Goal: Task Accomplishment & Management: Manage account settings

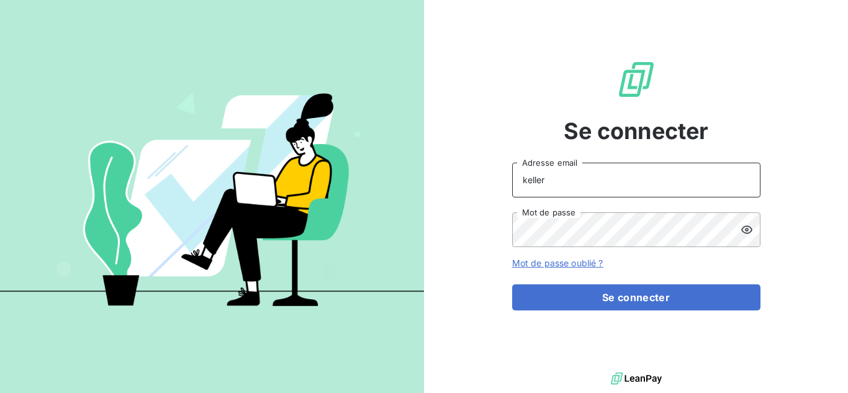
drag, startPoint x: 570, startPoint y: 181, endPoint x: 495, endPoint y: 159, distance: 78.2
click at [495, 159] on div "Se connecter keller Adresse email Mot de passe Mot de passe oublié ? Se connect…" at bounding box center [636, 184] width 424 height 369
type input "[EMAIL_ADDRESS][DOMAIN_NAME]"
click at [459, 215] on div "Se connecter sidonie.lefeuvre@terracoop.re Adresse email Mot de passe Mot de pa…" at bounding box center [636, 184] width 424 height 369
click at [512, 284] on button "Se connecter" at bounding box center [636, 297] width 248 height 26
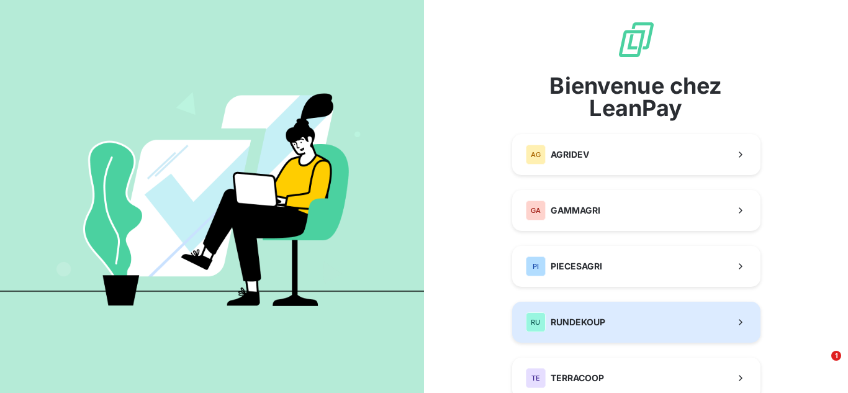
click at [588, 329] on div "RU RUNDEKOUP" at bounding box center [565, 322] width 79 height 20
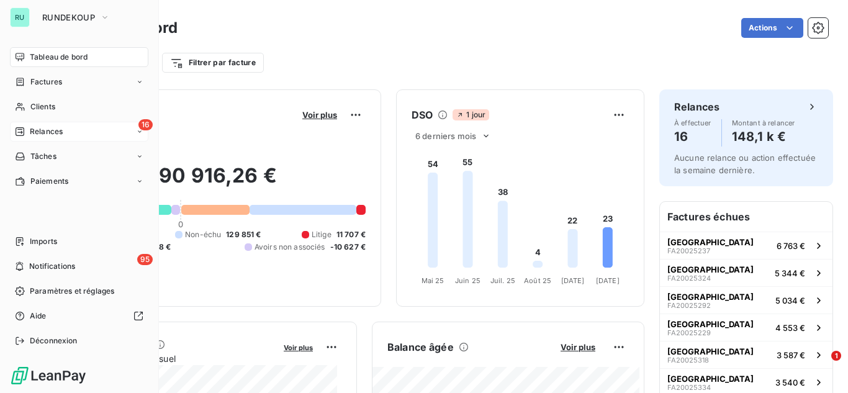
click at [35, 138] on div "16 Relances" at bounding box center [79, 132] width 138 height 20
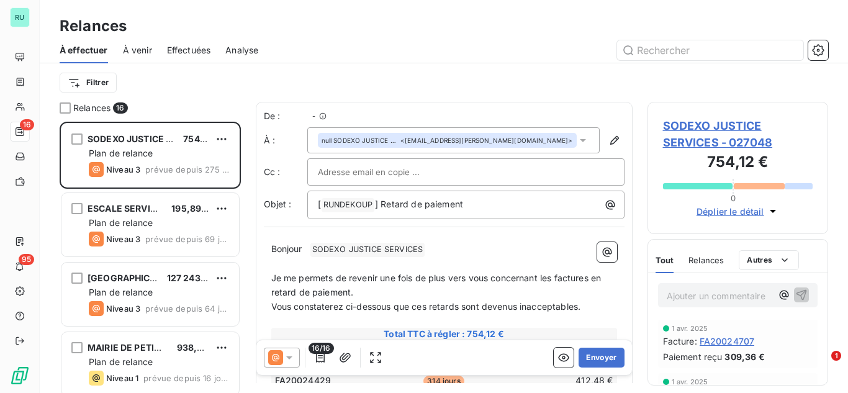
scroll to position [262, 171]
click at [707, 251] on div "Relances" at bounding box center [705, 260] width 35 height 26
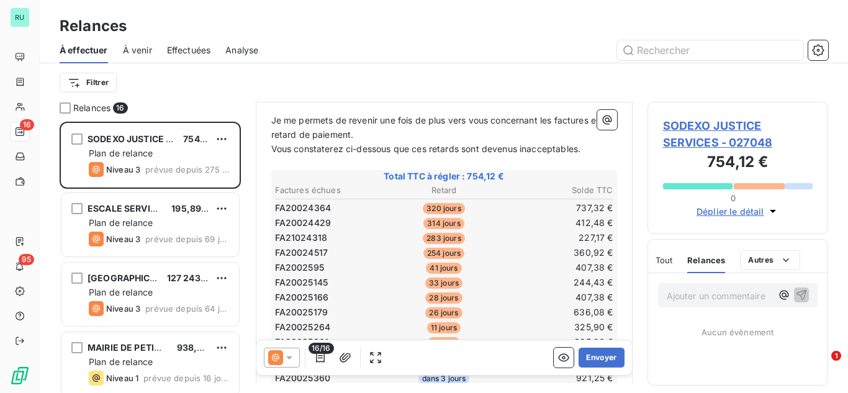
scroll to position [159, 0]
click at [281, 364] on icon at bounding box center [275, 357] width 15 height 15
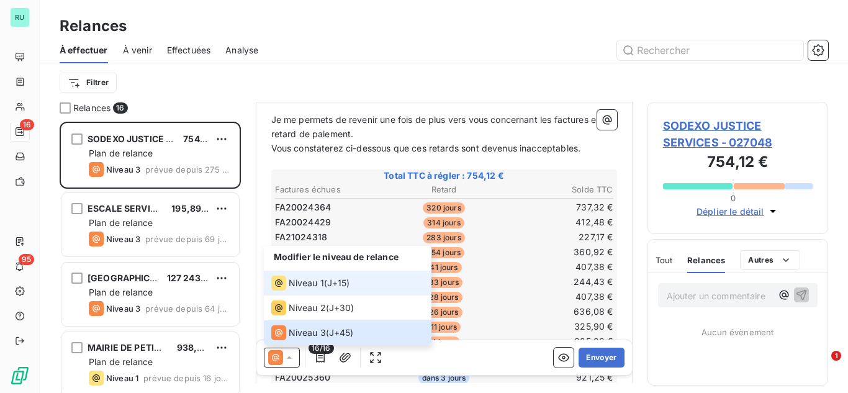
click at [331, 285] on span "J+15 )" at bounding box center [338, 283] width 23 height 12
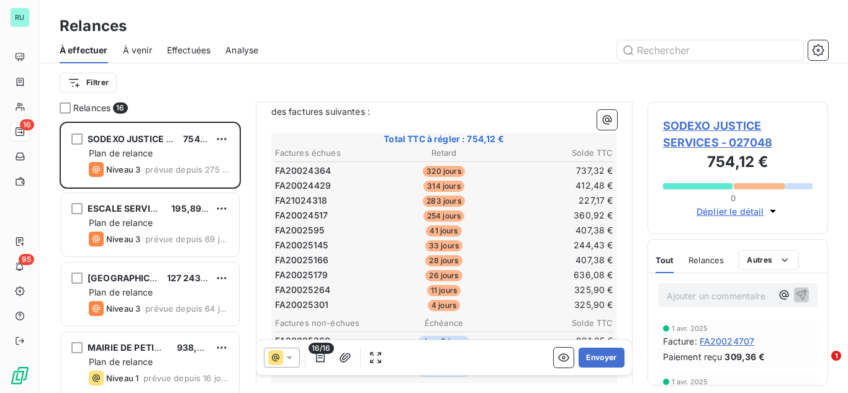
scroll to position [176, 0]
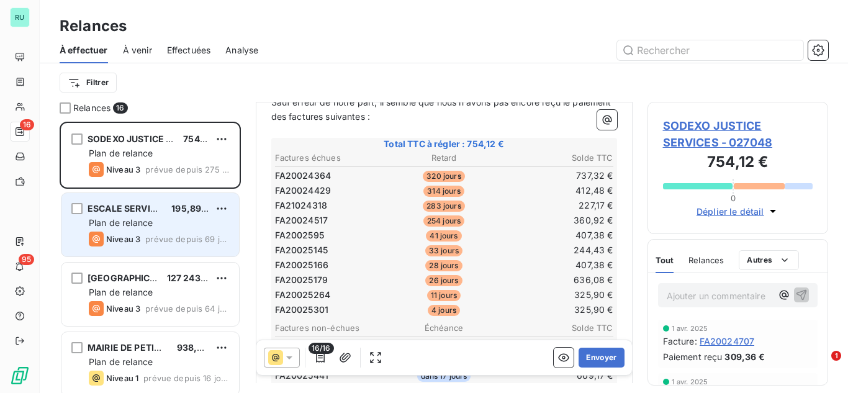
click at [131, 244] on div "Niveau 3" at bounding box center [114, 238] width 51 height 15
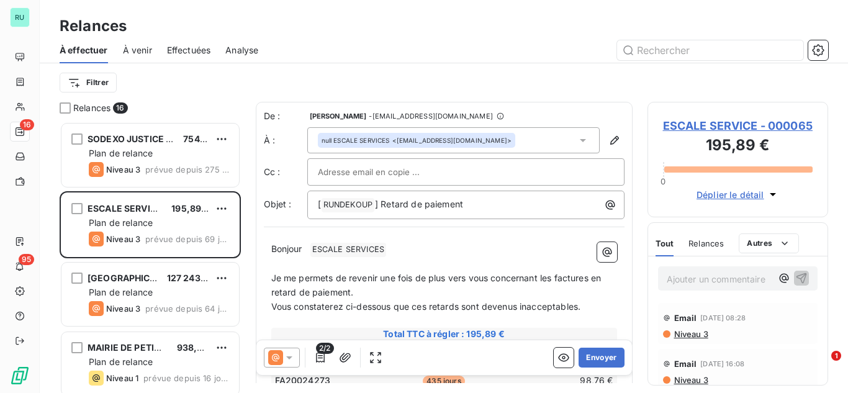
click at [282, 364] on span at bounding box center [275, 357] width 15 height 15
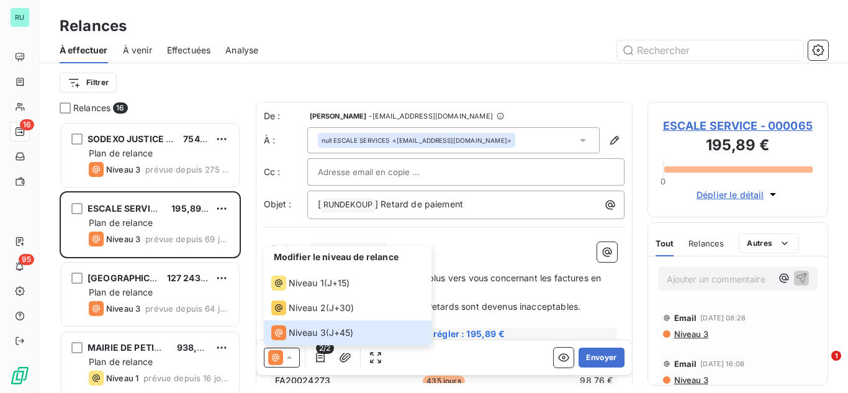
click at [529, 312] on p "Vous constaterez ci-dessous que ces retards sont devenus inacceptables." at bounding box center [444, 307] width 346 height 14
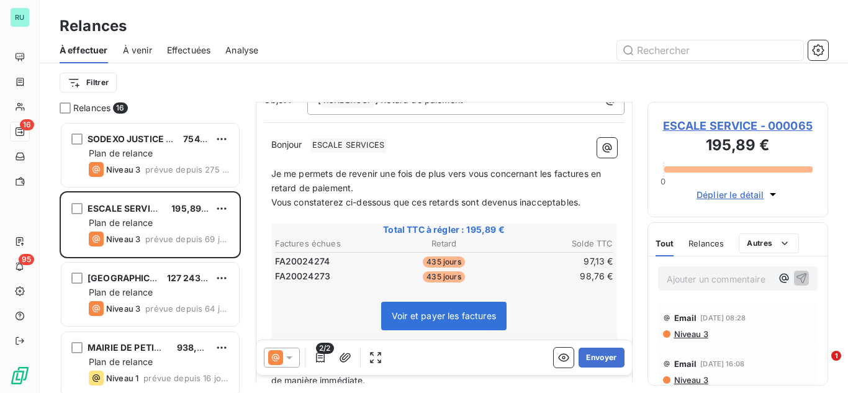
scroll to position [106, 0]
click at [823, 46] on icon "button" at bounding box center [818, 50] width 12 height 12
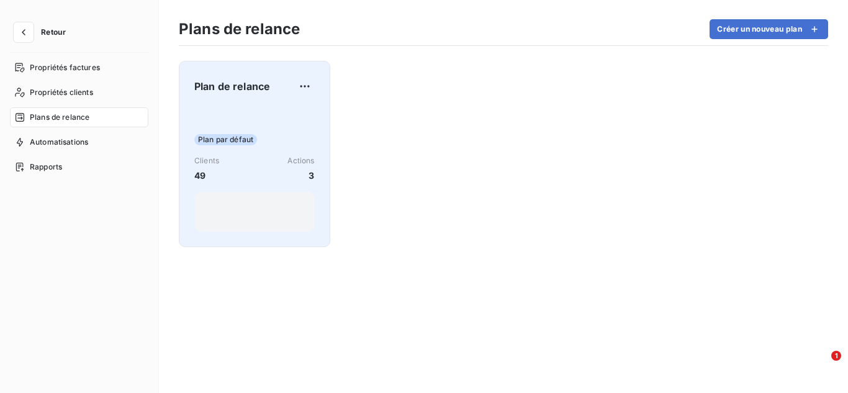
click at [286, 130] on div "Plan par défaut Clients 49 Actions 3" at bounding box center [254, 168] width 120 height 125
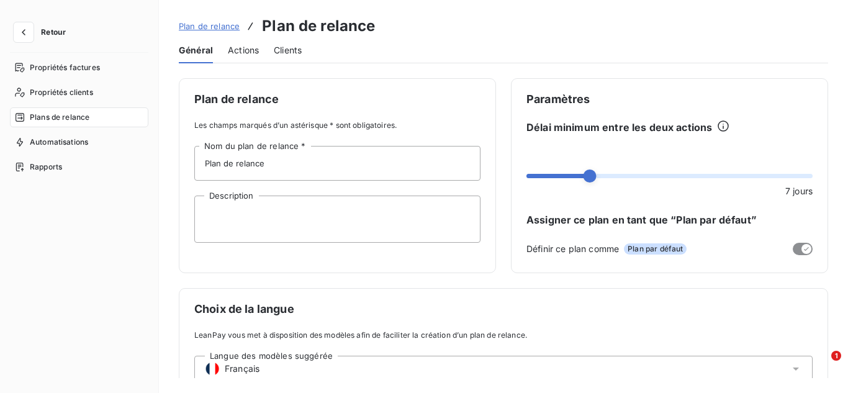
click at [488, 256] on div "Plan de relance Les champs marqués d’un astérisque * sont obligatoires. Plan de…" at bounding box center [503, 237] width 649 height 319
click at [235, 50] on span "Actions" at bounding box center [243, 50] width 31 height 12
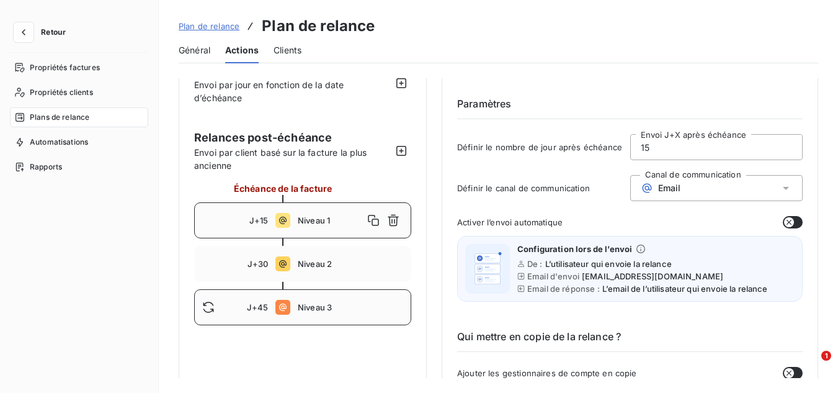
scroll to position [33, 0]
click at [725, 185] on div "Email" at bounding box center [716, 187] width 173 height 26
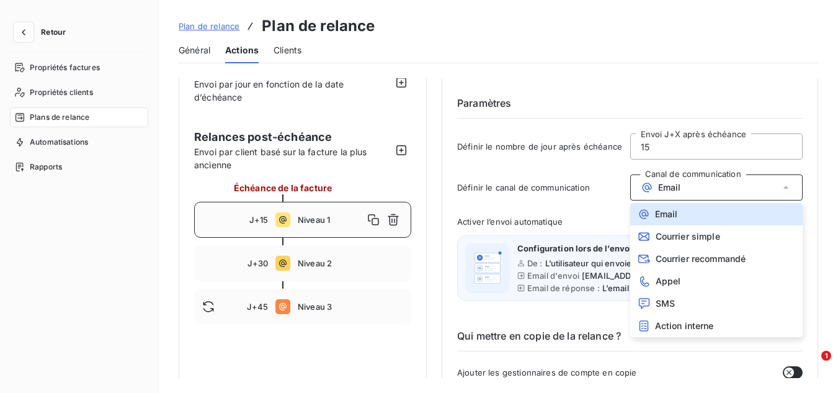
click at [586, 197] on div "Définir le canal de communication Canal de communication Email Email Courrier s…" at bounding box center [630, 191] width 346 height 34
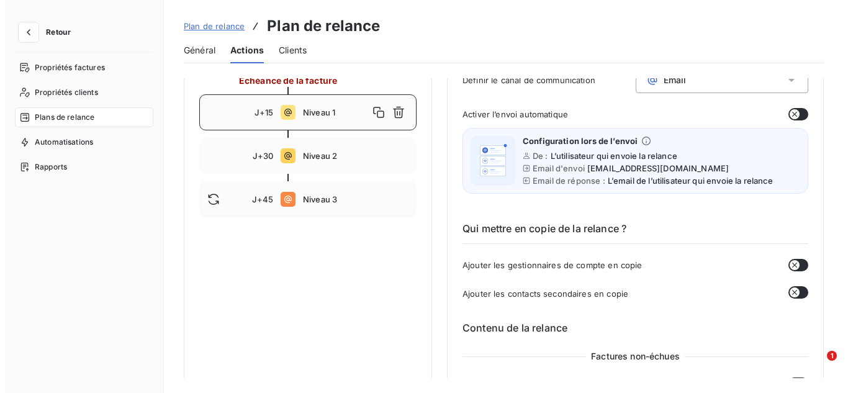
scroll to position [0, 0]
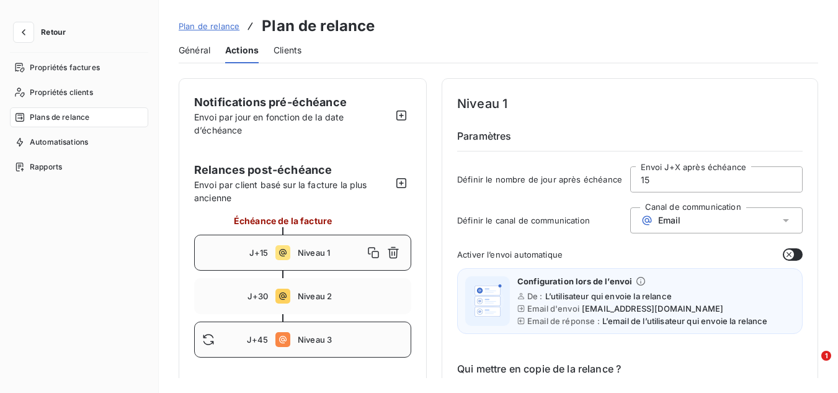
click at [267, 333] on div "J+45 Niveau 3" at bounding box center [302, 339] width 217 height 36
type input "45"
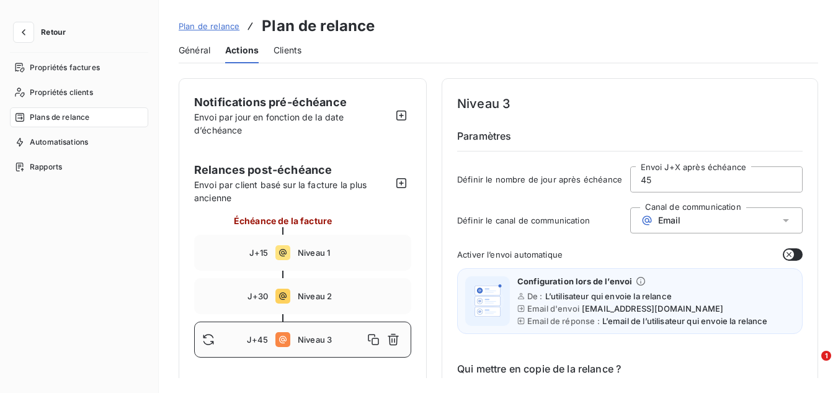
click at [679, 229] on div "Email" at bounding box center [716, 220] width 173 height 26
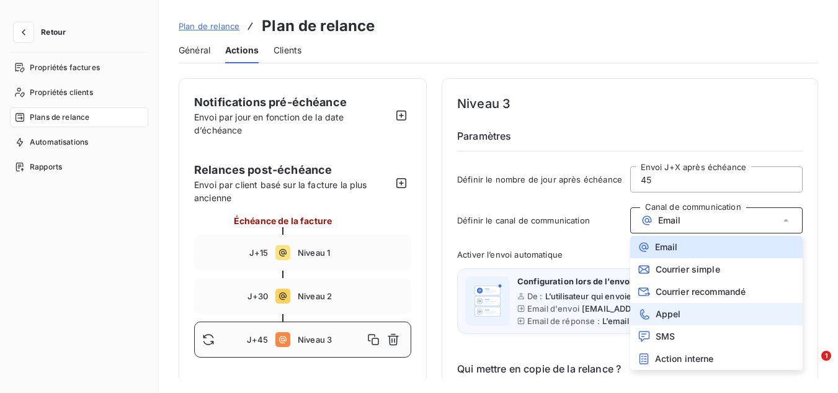
click at [683, 308] on li "Appel" at bounding box center [716, 314] width 173 height 22
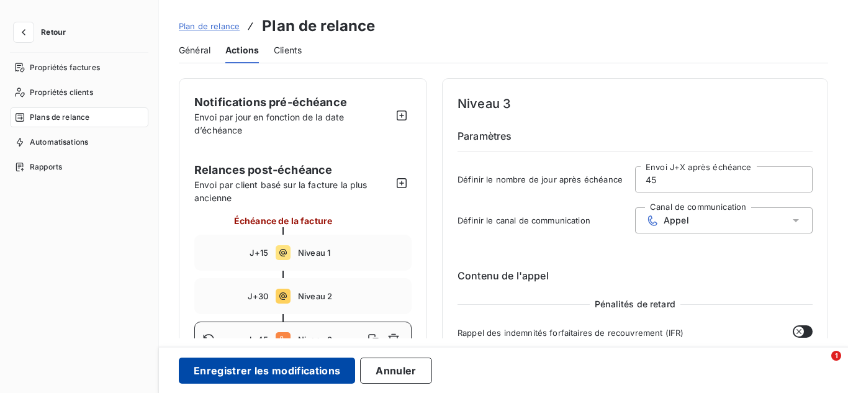
click at [327, 373] on button "Enregistrer les modifications" at bounding box center [267, 370] width 176 height 26
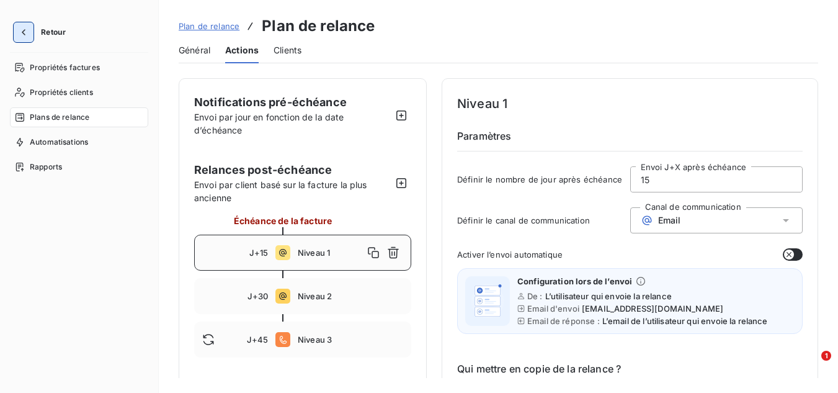
click at [25, 34] on icon "button" at bounding box center [23, 32] width 12 height 12
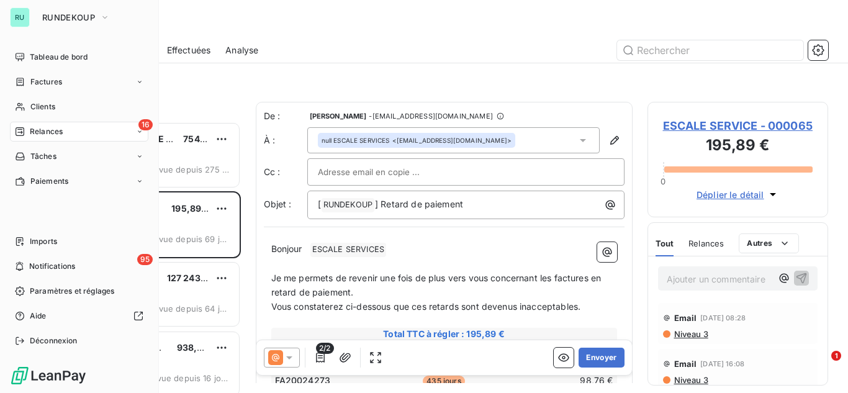
scroll to position [262, 171]
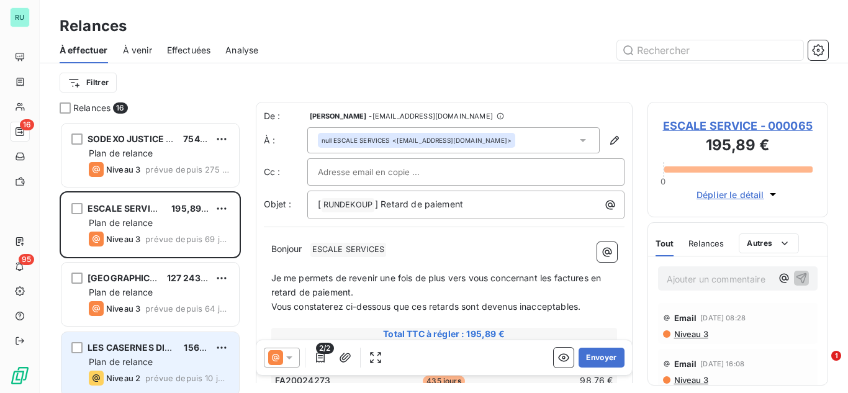
click at [161, 372] on div "Niveau 2 prévue depuis 10 jours" at bounding box center [159, 377] width 140 height 15
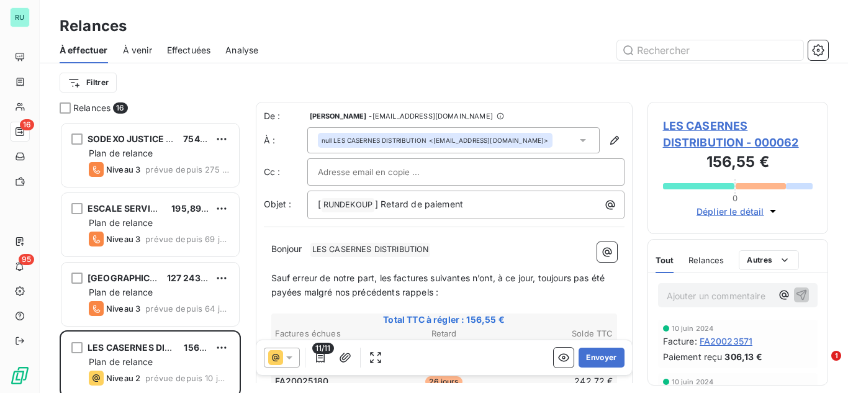
click at [719, 263] on span "Relances" at bounding box center [705, 260] width 35 height 10
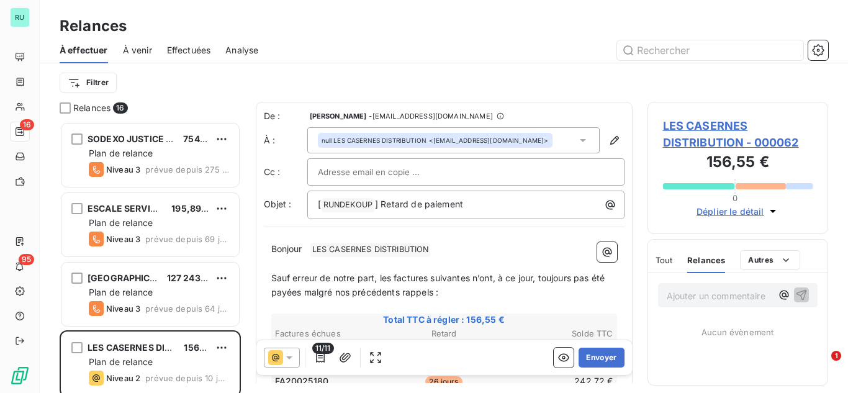
click at [675, 264] on div "Tout Relances Autres" at bounding box center [727, 260] width 145 height 26
click at [666, 264] on span "Tout" at bounding box center [663, 260] width 17 height 10
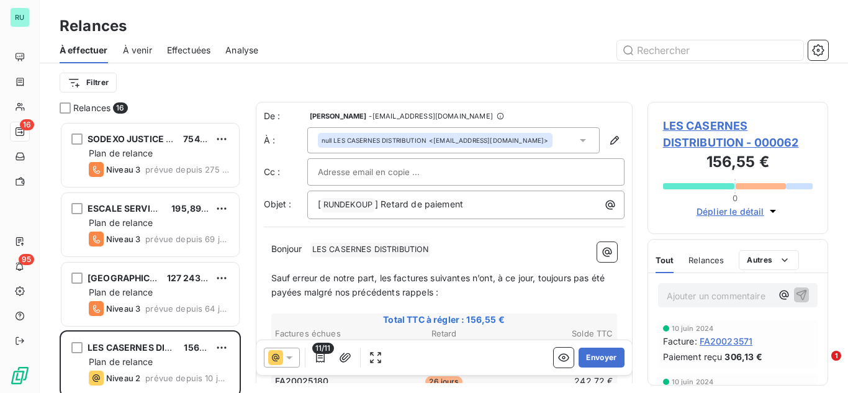
click at [289, 359] on icon at bounding box center [289, 357] width 12 height 12
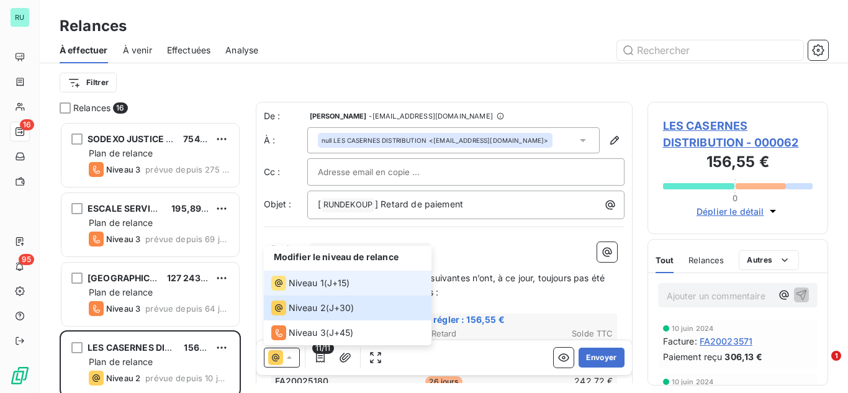
click at [309, 281] on span "Niveau 1" at bounding box center [306, 283] width 35 height 12
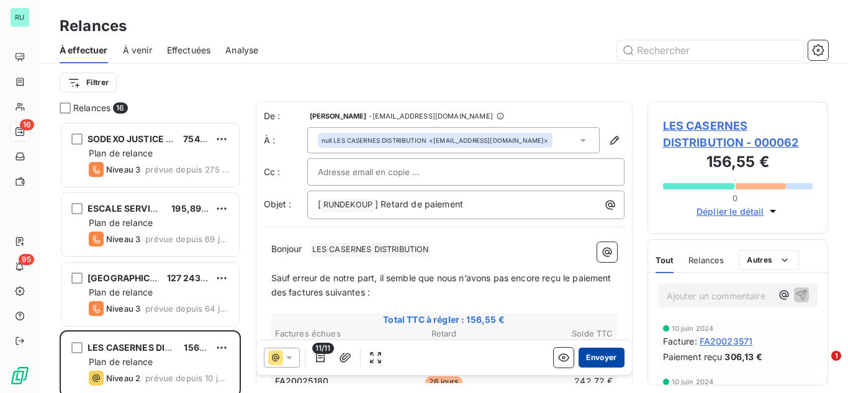
click at [596, 356] on button "Envoyer" at bounding box center [600, 357] width 45 height 20
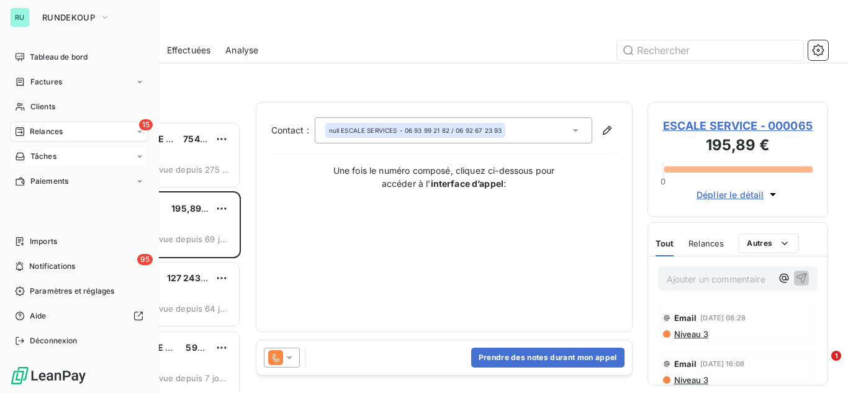
click at [123, 157] on div "Tâches" at bounding box center [79, 156] width 138 height 20
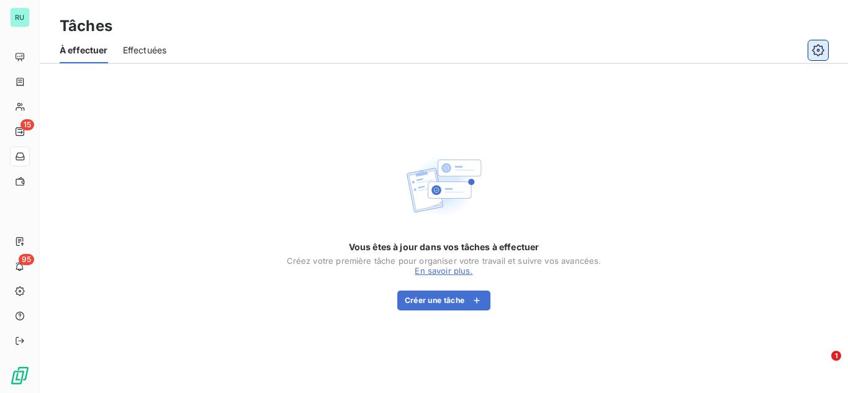
click at [815, 45] on icon "button" at bounding box center [818, 50] width 12 height 12
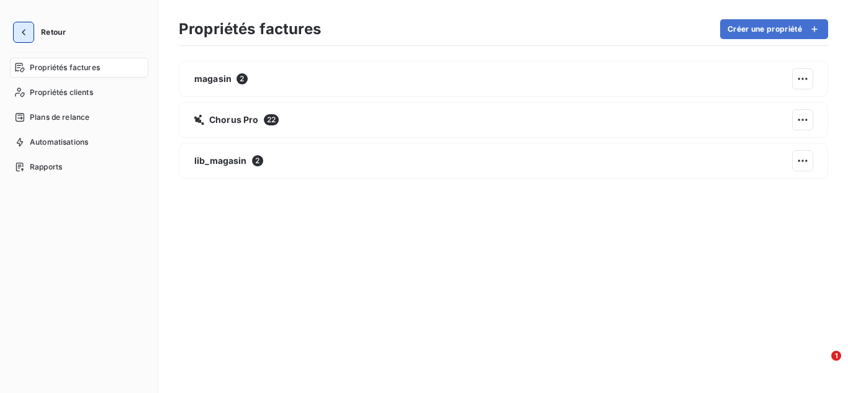
click at [26, 32] on icon "button" at bounding box center [23, 32] width 12 height 12
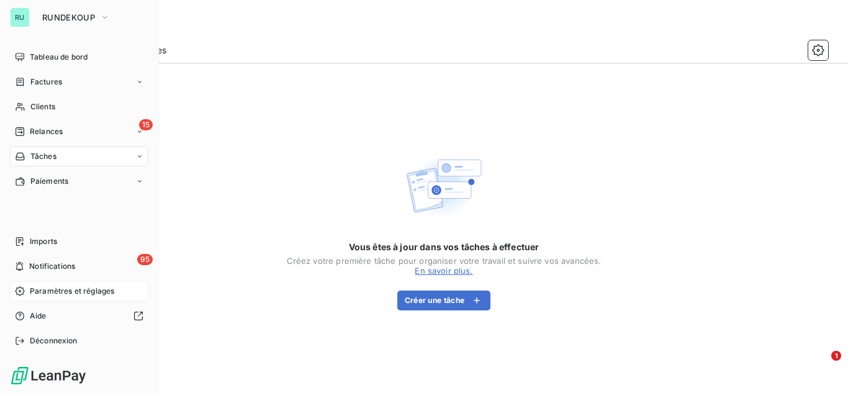
click at [74, 285] on div "Paramètres et réglages" at bounding box center [79, 291] width 138 height 20
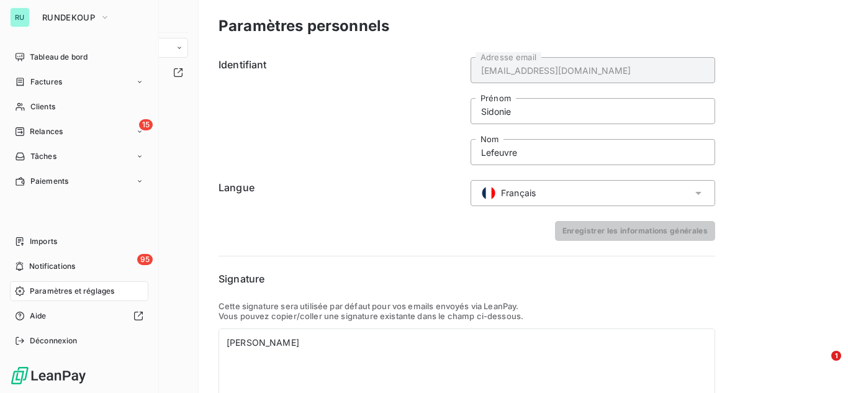
click at [53, 121] on nav "Tableau de bord Factures Clients 15 Relances Tâches Paiements" at bounding box center [79, 119] width 138 height 144
click at [53, 130] on span "Relances" at bounding box center [46, 131] width 33 height 11
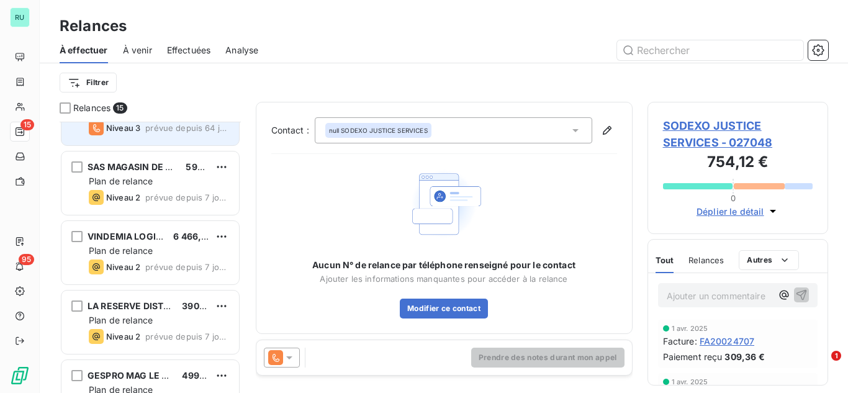
scroll to position [189, 0]
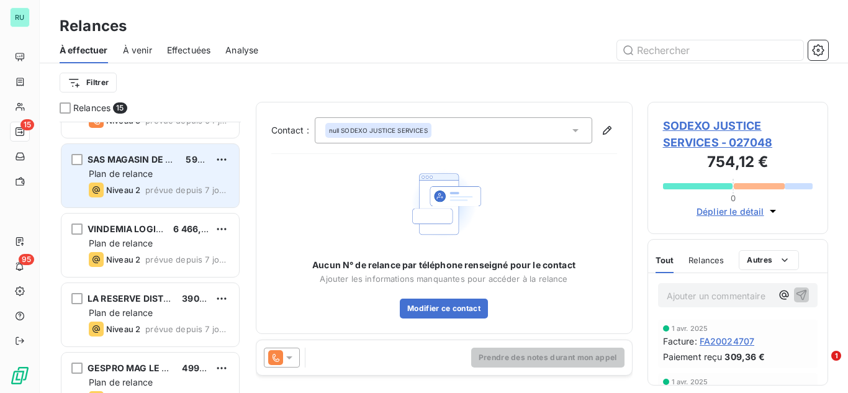
click at [172, 169] on div "Plan de relance" at bounding box center [159, 174] width 140 height 12
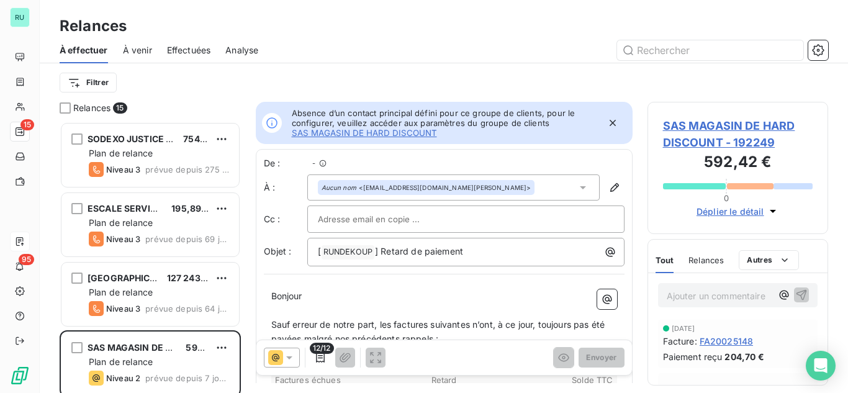
scroll to position [10, 10]
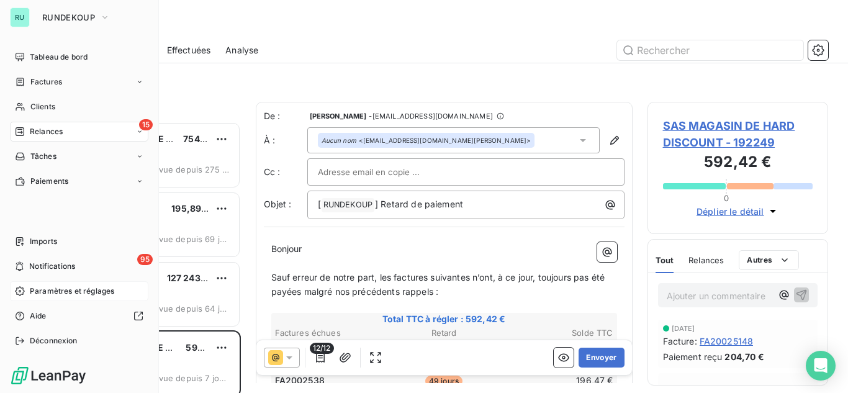
click at [44, 285] on span "Paramètres et réglages" at bounding box center [72, 290] width 84 height 11
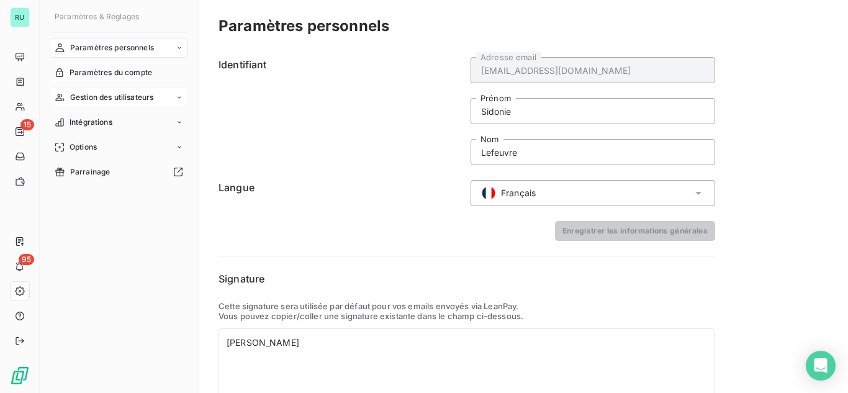
click at [119, 102] on span "Gestion des utilisateurs" at bounding box center [112, 97] width 84 height 11
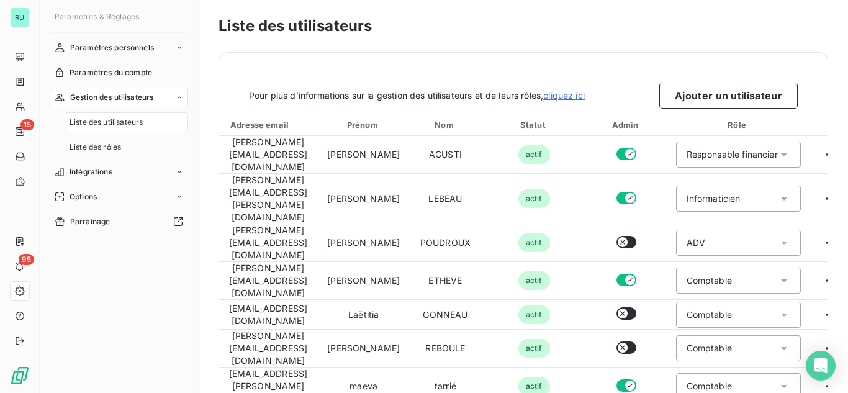
click at [121, 128] on span "Liste des utilisateurs" at bounding box center [105, 122] width 73 height 11
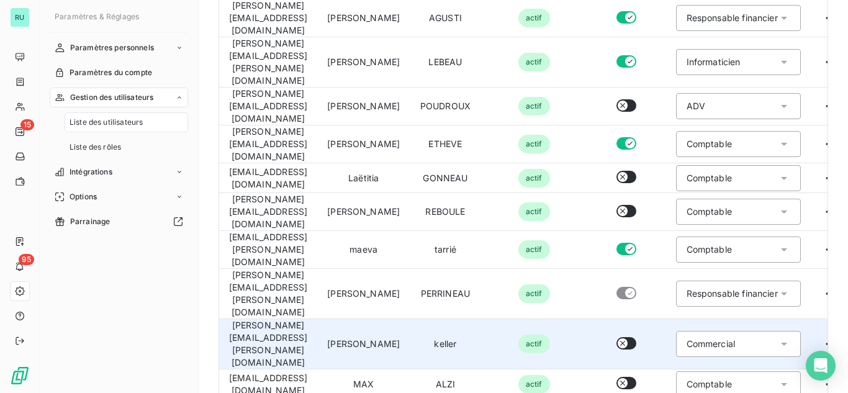
scroll to position [137, 0]
click at [800, 330] on div "Commercial" at bounding box center [738, 343] width 125 height 26
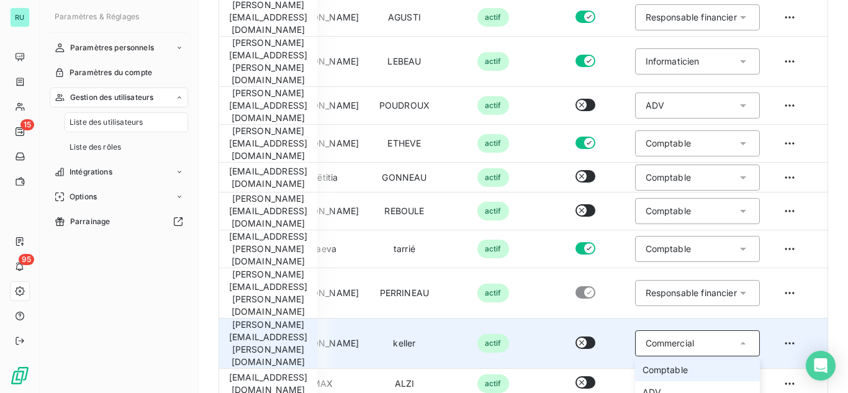
click at [743, 359] on li "Comptable" at bounding box center [697, 370] width 125 height 22
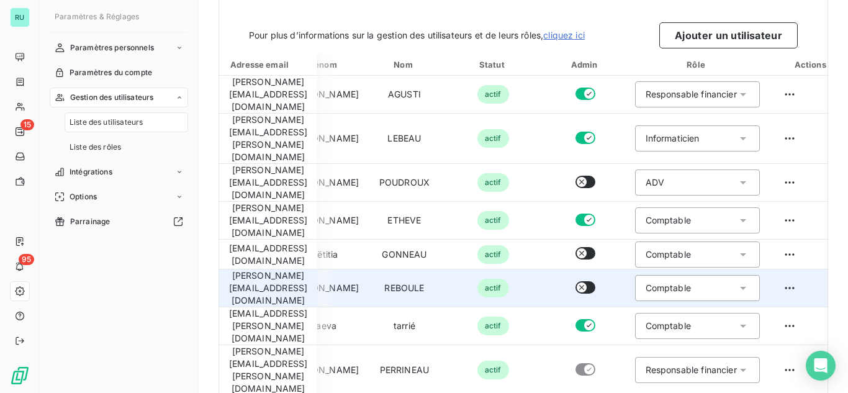
scroll to position [62, 0]
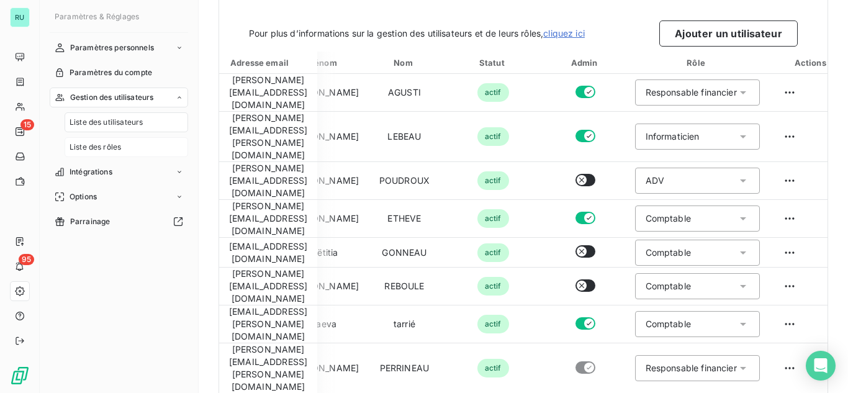
click at [128, 156] on div "Liste des rôles" at bounding box center [126, 147] width 123 height 20
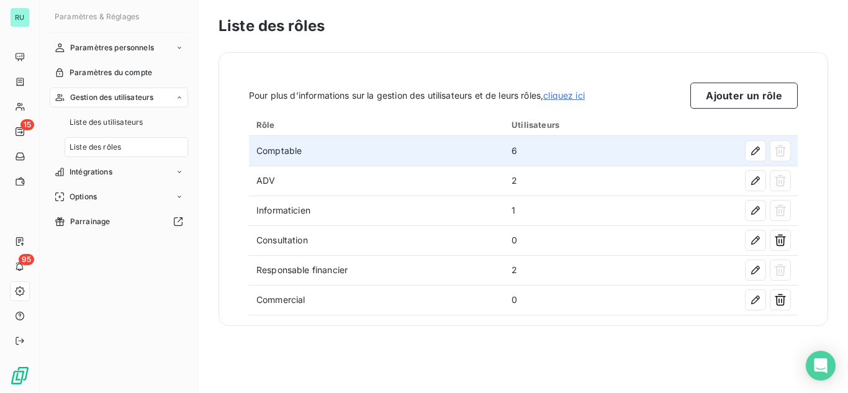
click at [570, 150] on td "6" at bounding box center [579, 151] width 150 height 30
click at [439, 165] on td "Comptable" at bounding box center [376, 151] width 255 height 30
click at [357, 156] on td "Comptable" at bounding box center [376, 151] width 255 height 30
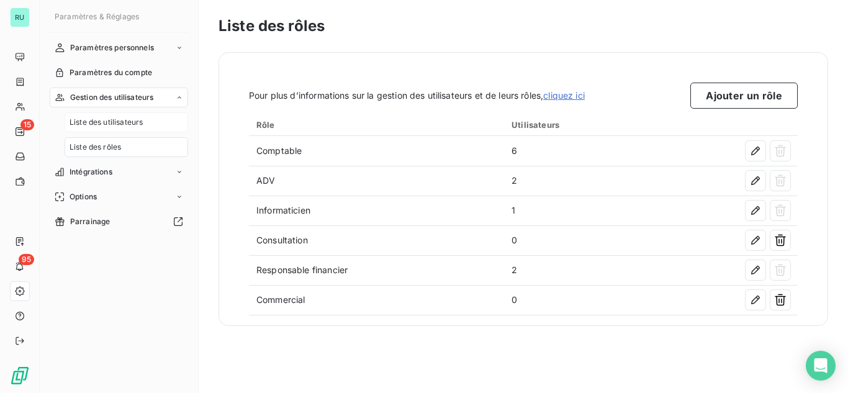
click at [107, 117] on span "Liste des utilisateurs" at bounding box center [105, 122] width 73 height 11
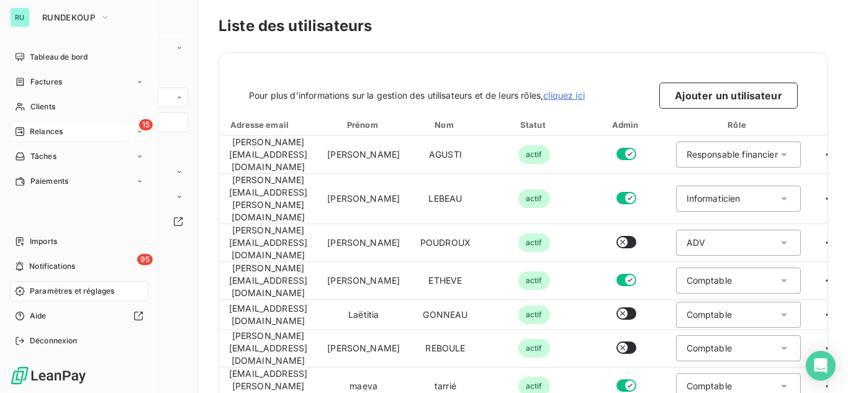
click at [36, 129] on span "Relances" at bounding box center [46, 131] width 33 height 11
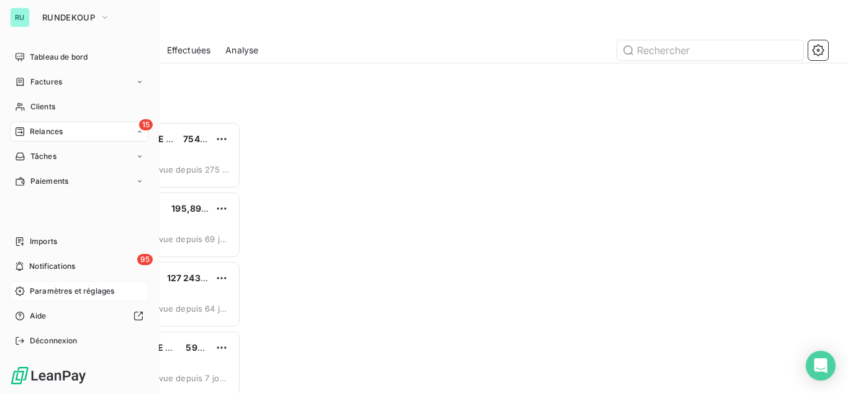
scroll to position [262, 171]
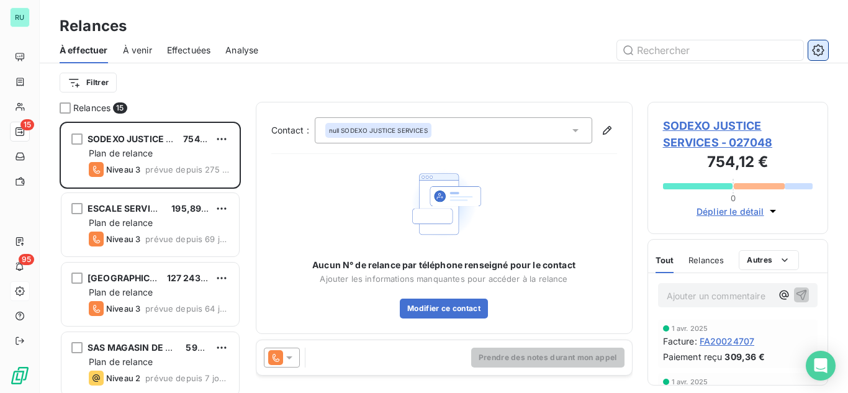
click at [822, 47] on icon "button" at bounding box center [818, 50] width 12 height 12
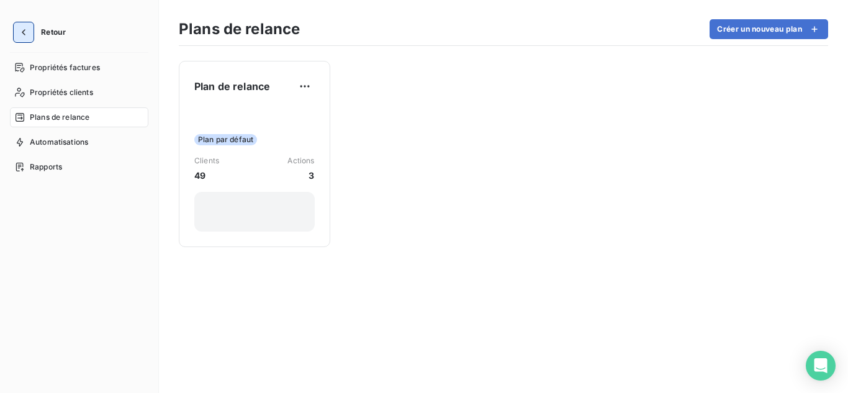
click at [22, 34] on icon "button" at bounding box center [23, 32] width 12 height 12
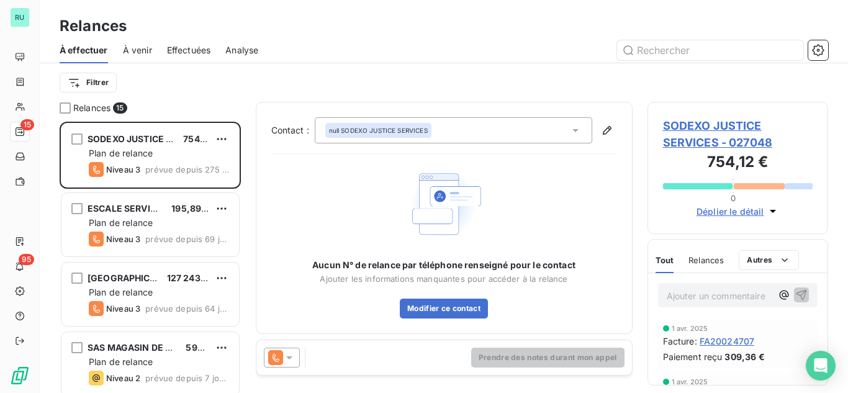
scroll to position [262, 171]
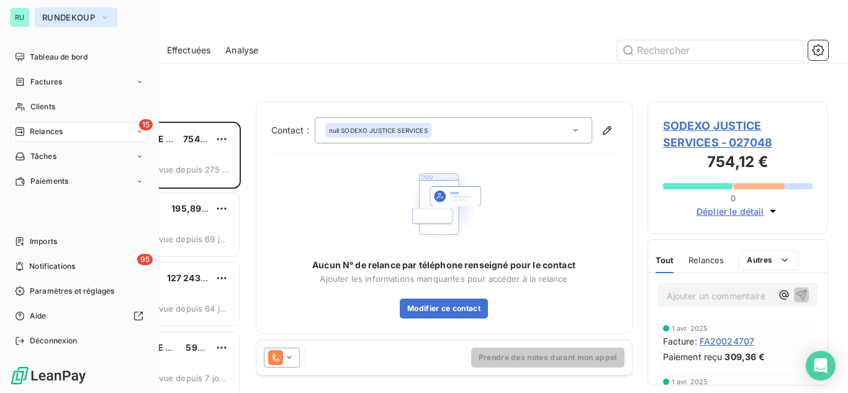
click at [76, 20] on span "RUNDEKOUP" at bounding box center [68, 17] width 53 height 10
click at [46, 344] on span "Déconnexion" at bounding box center [54, 340] width 48 height 11
